Goal: Navigation & Orientation: Find specific page/section

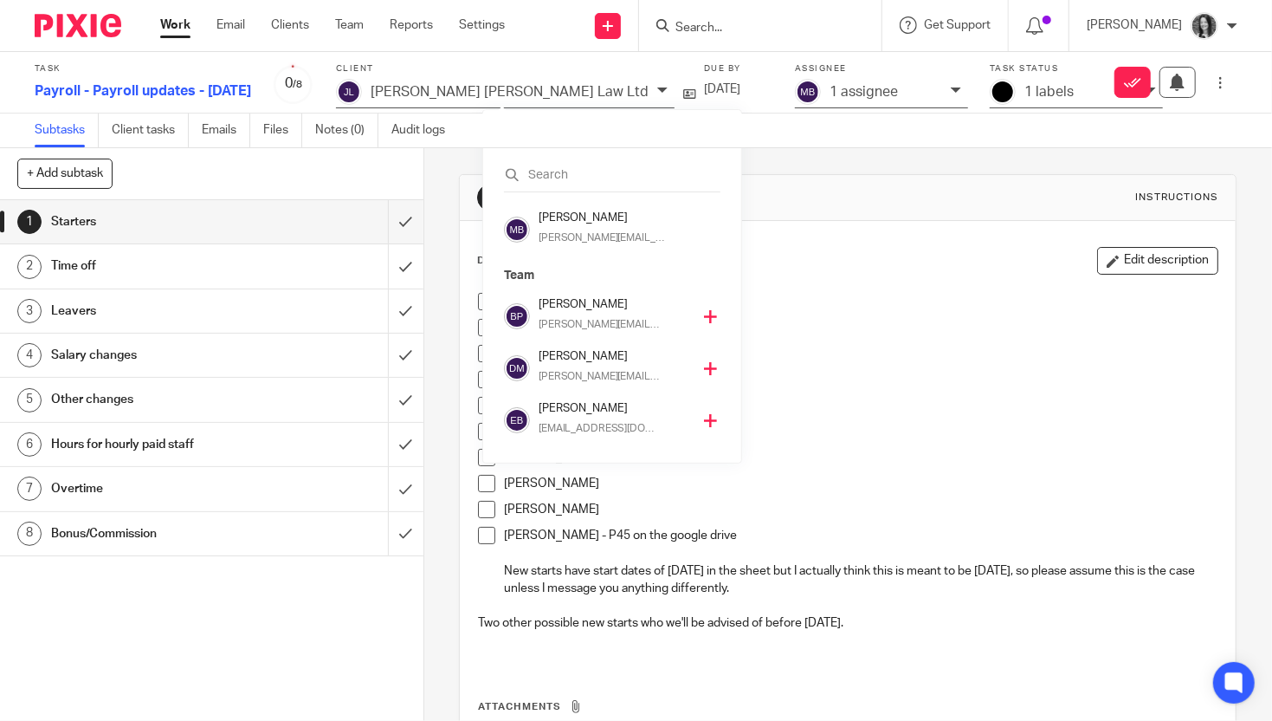
scroll to position [364, 0]
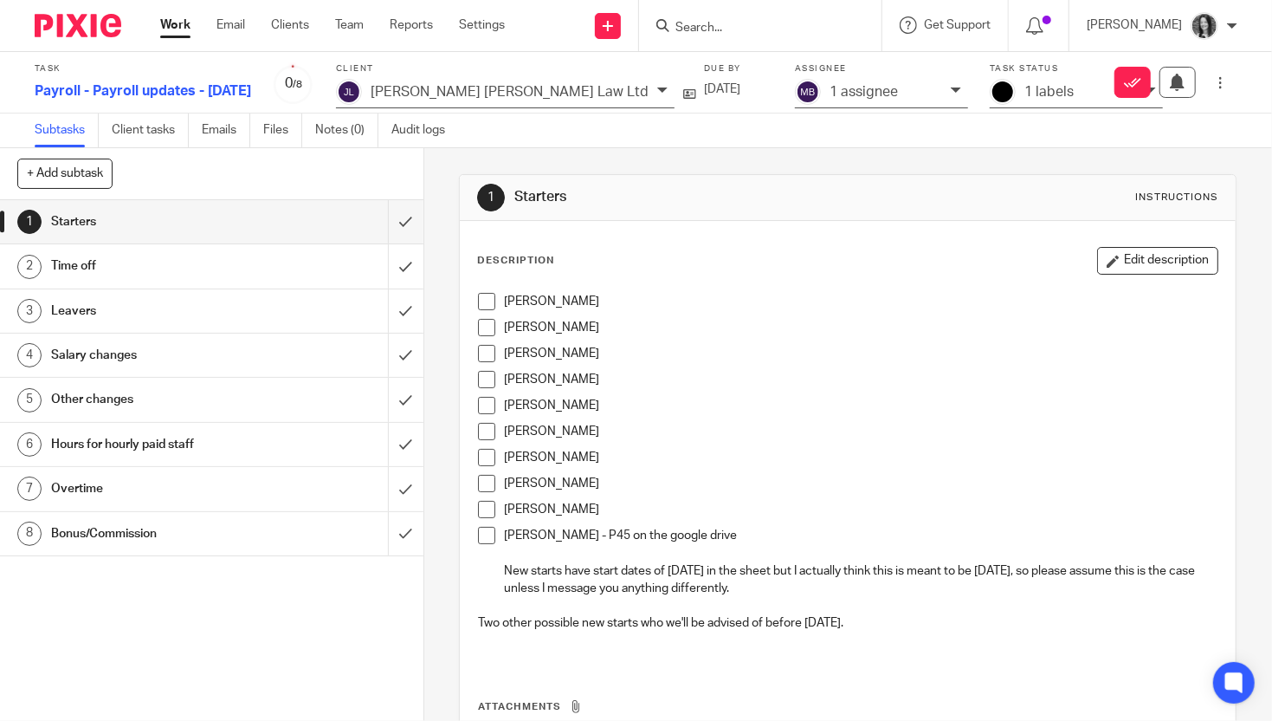
click at [741, 37] on div at bounding box center [760, 25] width 243 height 51
click at [738, 30] on input "Search" at bounding box center [752, 29] width 156 height 16
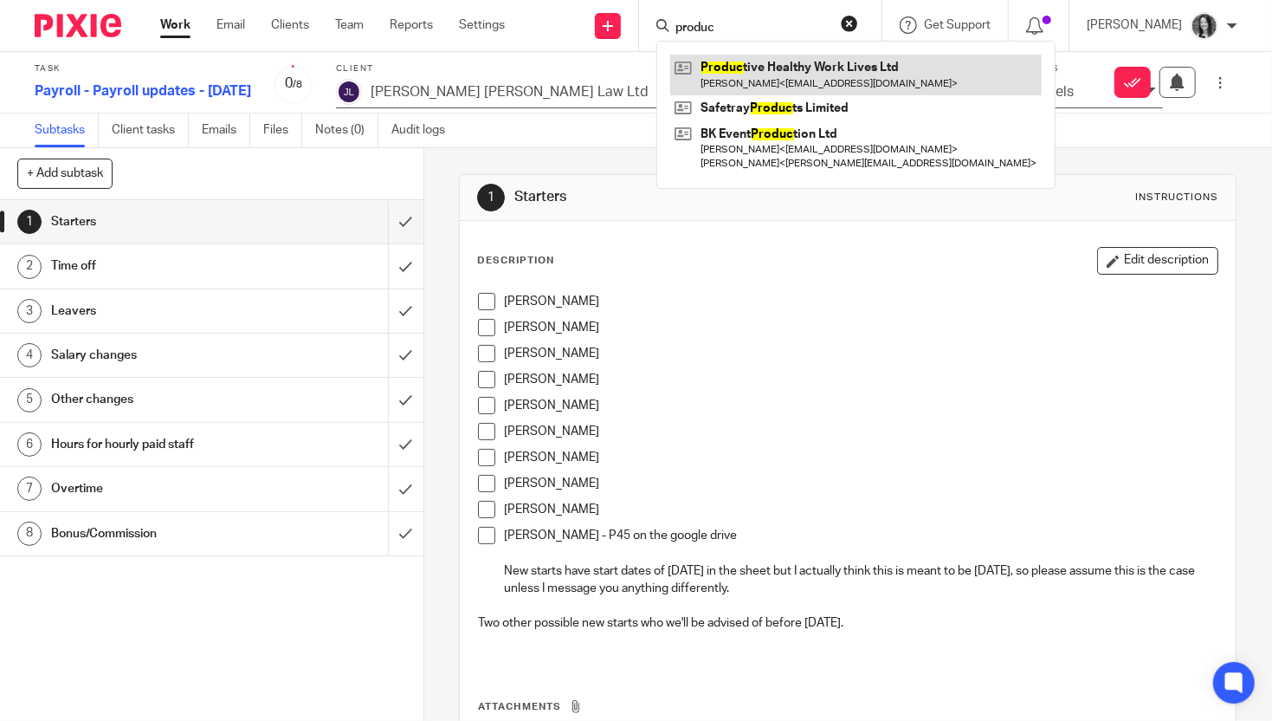
type input "produc"
click at [785, 72] on link at bounding box center [856, 75] width 372 height 40
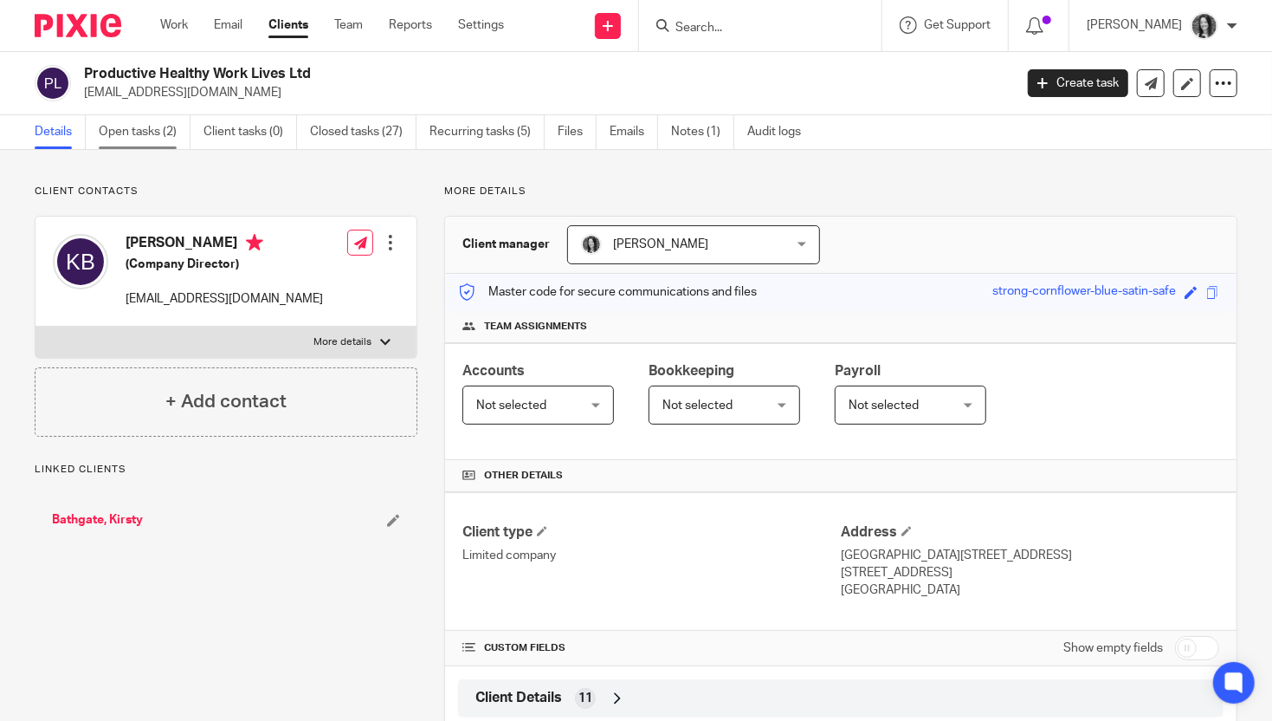
click at [183, 129] on link "Open tasks (2)" at bounding box center [145, 132] width 92 height 34
